Goal: Task Accomplishment & Management: Complete application form

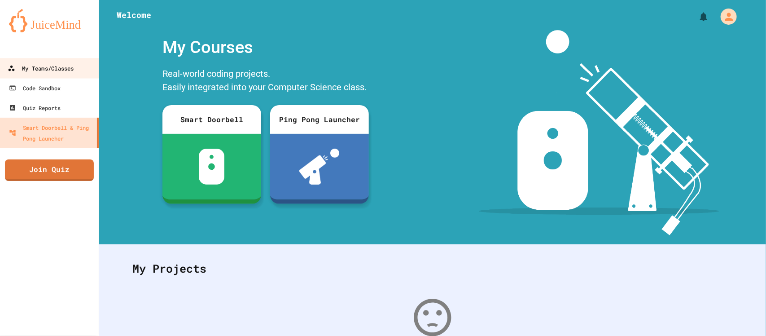
click at [66, 66] on div "My Teams/Classes" at bounding box center [41, 68] width 66 height 11
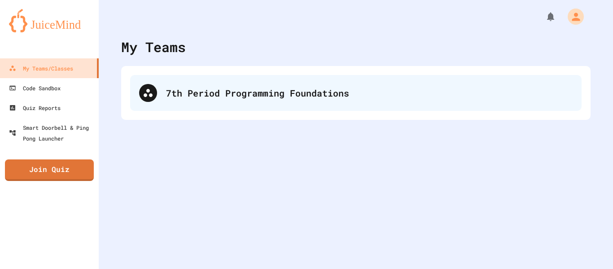
click at [280, 100] on div "7th Period Programming Foundations" at bounding box center [356, 93] width 452 height 36
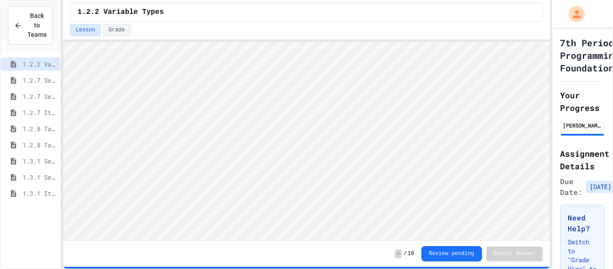
scroll to position [1, 0]
click at [48, 189] on span "1.3.1 Iteration Patterns/Trends" at bounding box center [39, 193] width 34 height 9
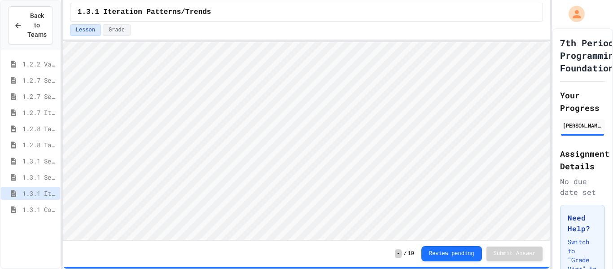
click at [44, 205] on span "1.3.1 Combined Algorithims" at bounding box center [39, 209] width 34 height 9
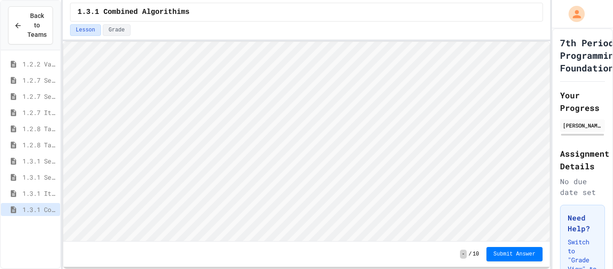
scroll to position [1, 0]
click at [274, 42] on html "Loading project... ! Error Loading Project There was an error loading the proje…" at bounding box center [306, 42] width 487 height 0
type textarea "*"
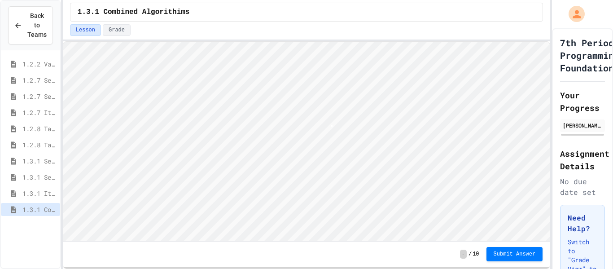
type textarea "*"
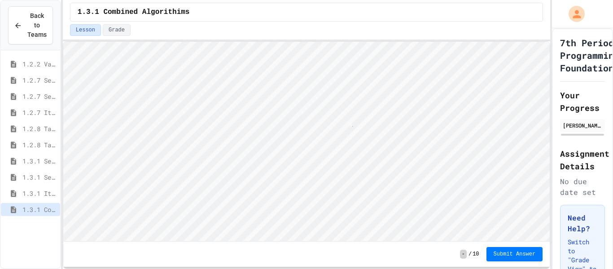
scroll to position [1, 2]
type textarea "*"
drag, startPoint x: 499, startPoint y: 257, endPoint x: 493, endPoint y: 264, distance: 8.3
click at [493, 264] on div "- / 10 Submit Answer" at bounding box center [306, 254] width 487 height 25
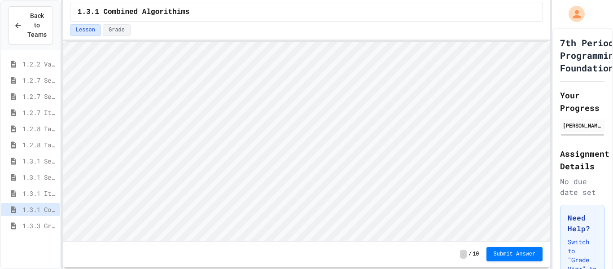
click at [27, 225] on span "1.3.3 Grocery Store Task" at bounding box center [39, 225] width 34 height 9
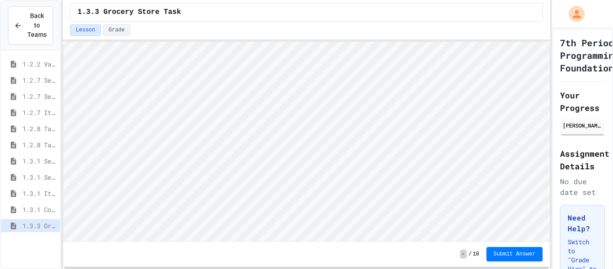
scroll to position [1, 0]
click at [53, 212] on span "1.3.1 Combined Algorithims" at bounding box center [39, 209] width 34 height 9
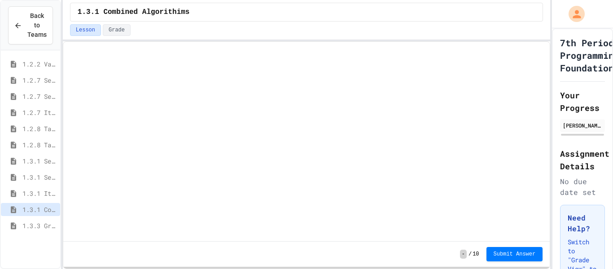
click at [534, 256] on span "Submit Answer" at bounding box center [515, 253] width 42 height 7
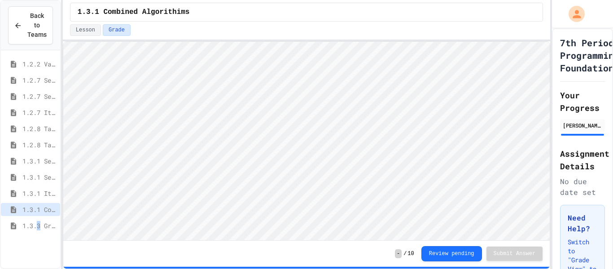
click at [42, 227] on span "1.3.3 Grocery Store Task" at bounding box center [39, 225] width 34 height 9
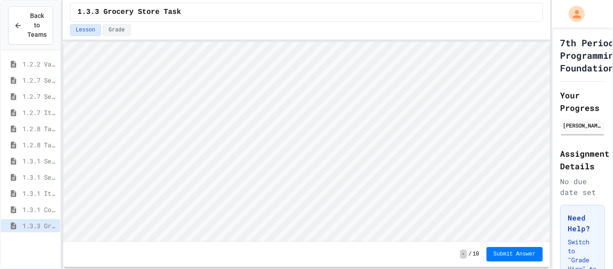
click at [33, 66] on span "1.2.2 Variable Types" at bounding box center [39, 63] width 34 height 9
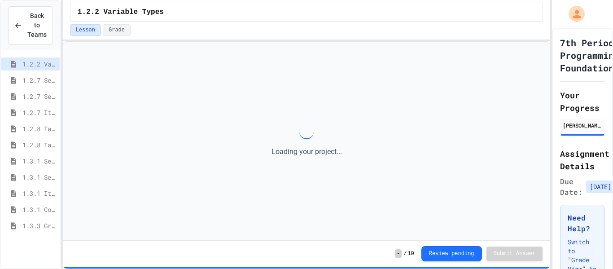
click at [34, 79] on span "1.2.7 Sequential" at bounding box center [39, 79] width 34 height 9
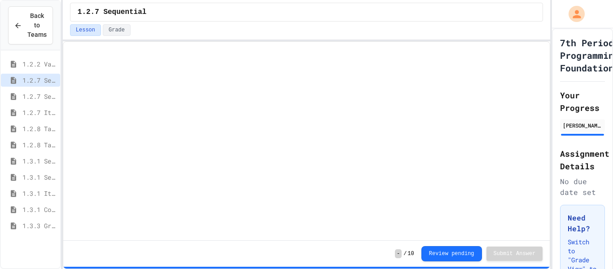
click at [49, 228] on span "1.3.3 Grocery Store Task" at bounding box center [39, 225] width 34 height 9
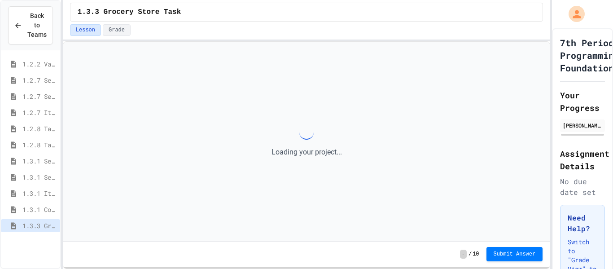
drag, startPoint x: 48, startPoint y: 233, endPoint x: 40, endPoint y: 240, distance: 11.1
click at [46, 235] on div "1.2.2 Variable Types 1.2.7 Sequential 1.2.7 Selection 1.2.7 Iteration 1.2.8 Tas…" at bounding box center [30, 146] width 59 height 185
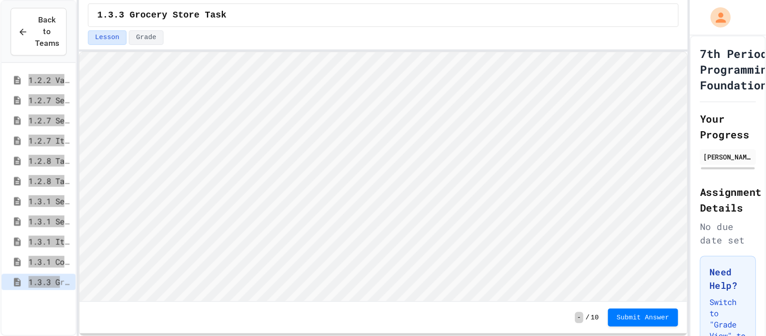
scroll to position [1, 0]
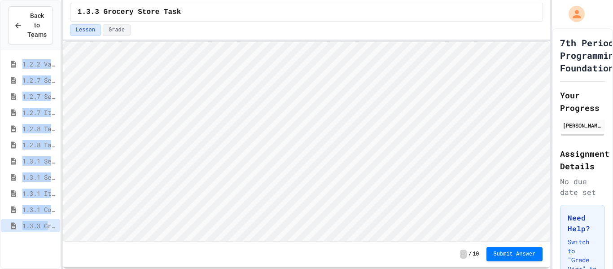
click at [42, 229] on span "1.3.3 Grocery Store Task" at bounding box center [39, 225] width 34 height 9
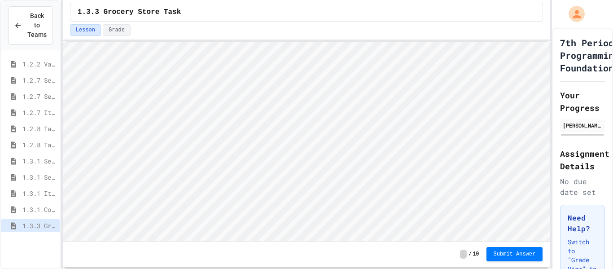
click at [254, 42] on html "Loading project... ! Error Loading Project There was an error loading the proje…" at bounding box center [306, 42] width 487 height 0
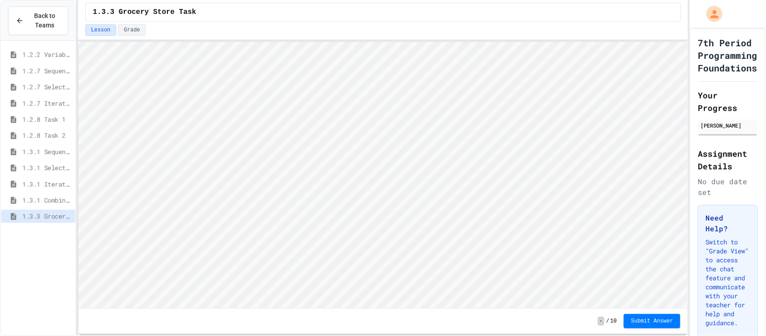
click at [321, 41] on html "Loading project... ! Error Loading Project There was an error loading the proje…" at bounding box center [382, 41] width 609 height 0
type textarea "**********"
type textarea "**"
type textarea "*"
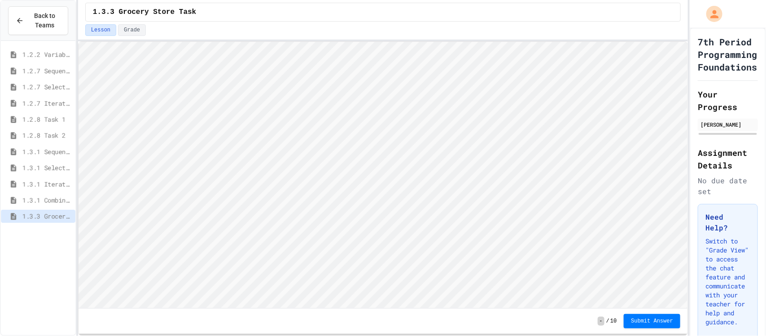
scroll to position [1, 0]
type textarea "*"
type textarea "**"
type textarea "*"
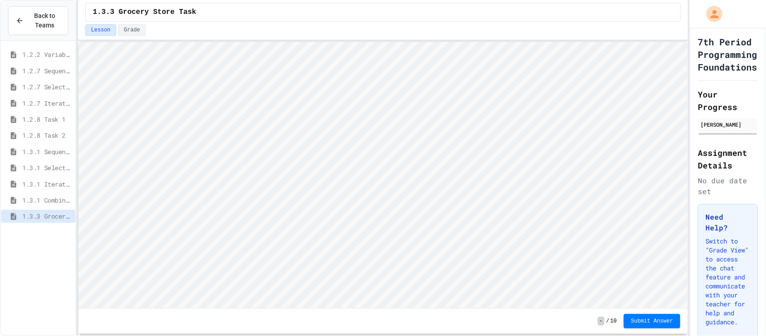
type textarea "**"
type textarea "*"
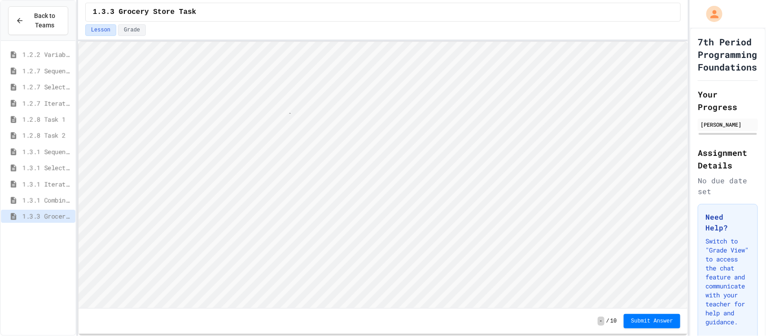
type textarea "*"
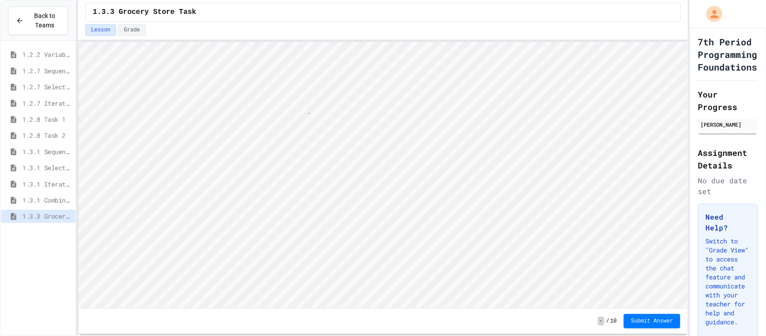
type textarea "*"
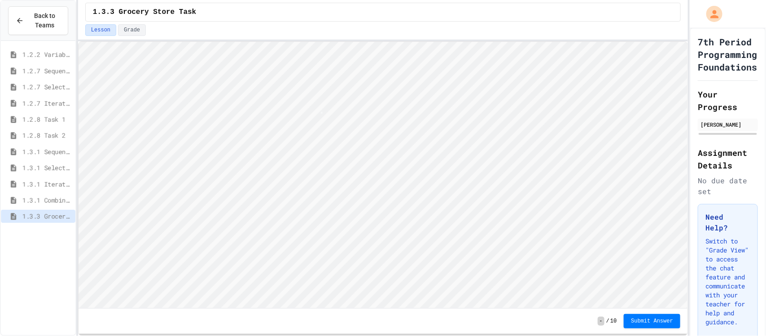
type textarea "*"
type textarea "**"
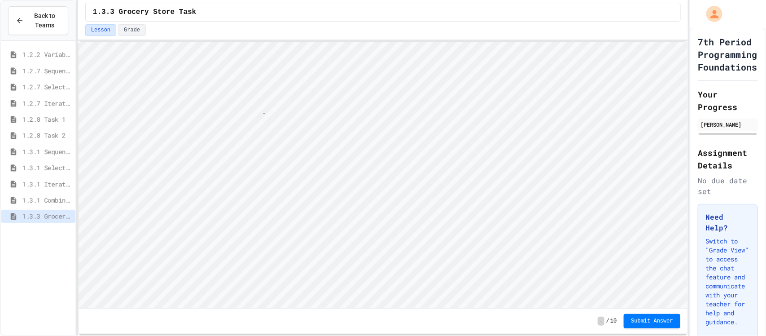
type textarea "**"
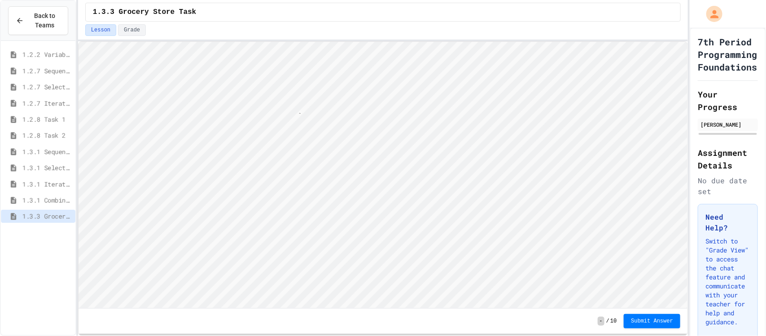
type textarea "**"
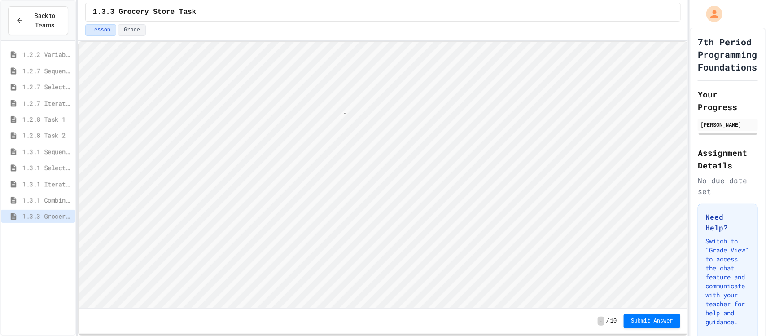
type textarea "**"
click at [666, 325] on button "Submit Answer" at bounding box center [652, 321] width 57 height 14
